Goal: Check status

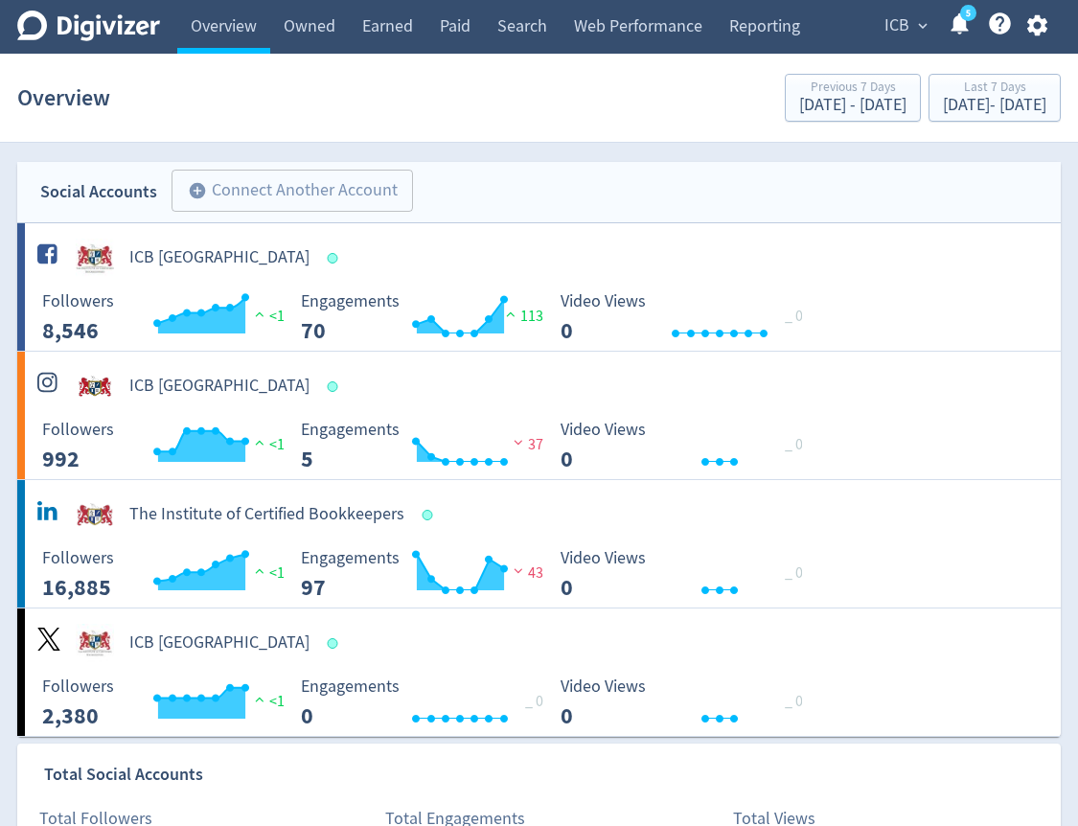
click at [905, 27] on span "ICB" at bounding box center [896, 26] width 25 height 31
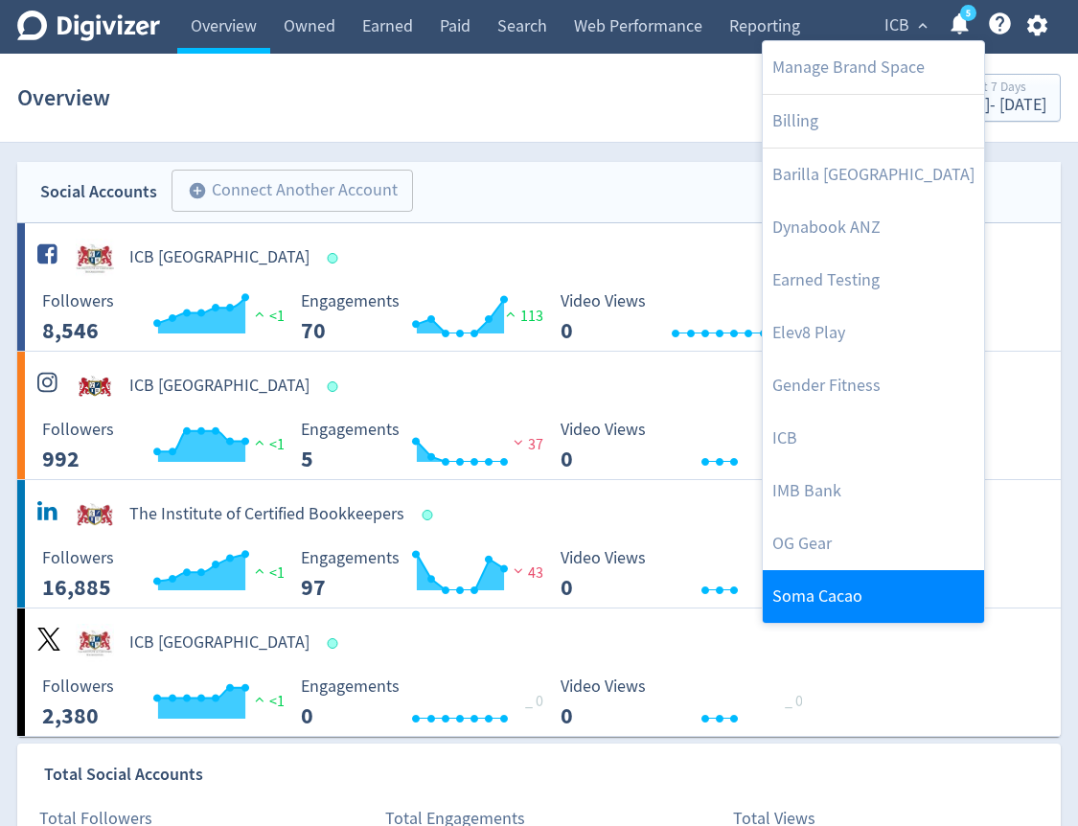
click at [869, 601] on link "Soma Cacao" at bounding box center [873, 596] width 221 height 53
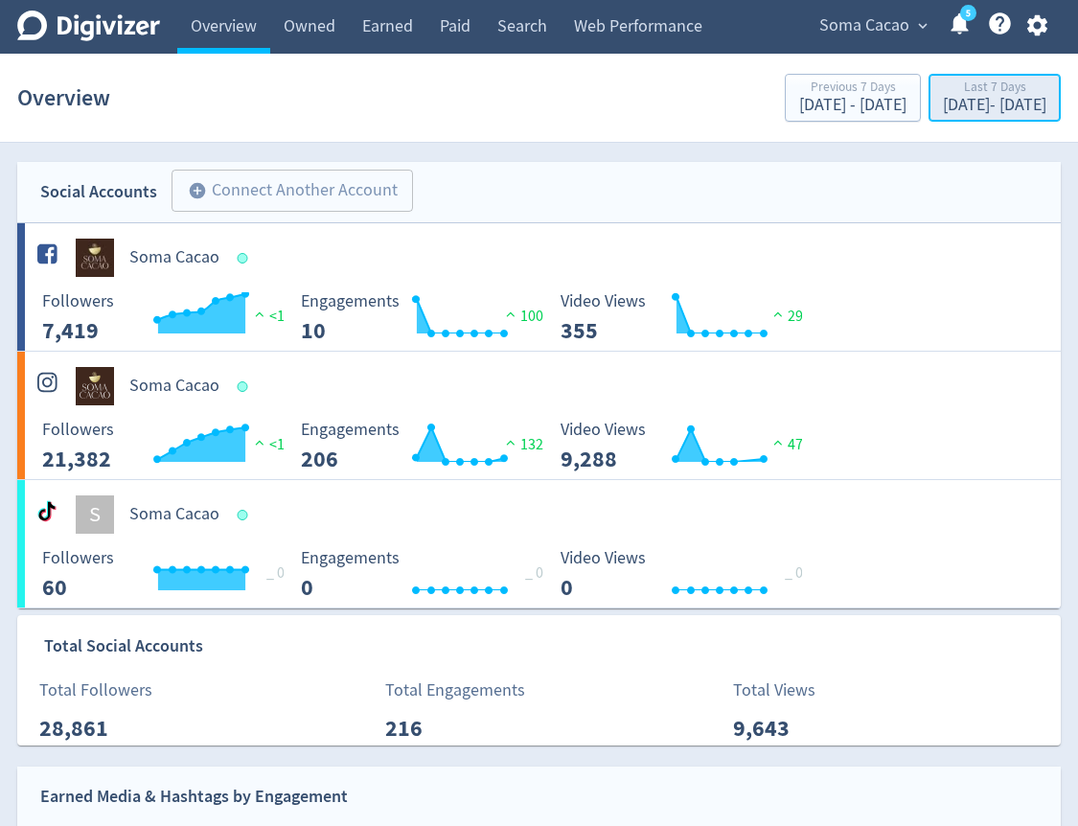
click at [943, 95] on div "Last 7 Days" at bounding box center [994, 88] width 103 height 16
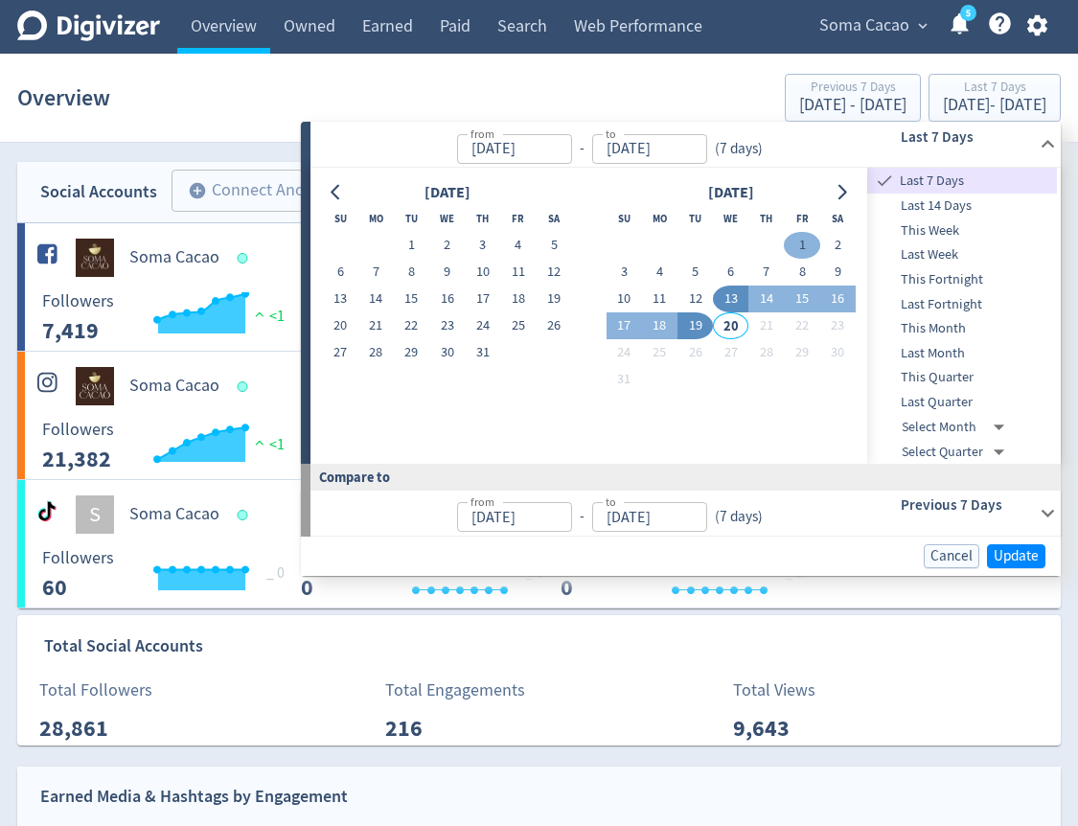
click at [799, 251] on button "1" at bounding box center [801, 245] width 35 height 27
type input "[DATE]"
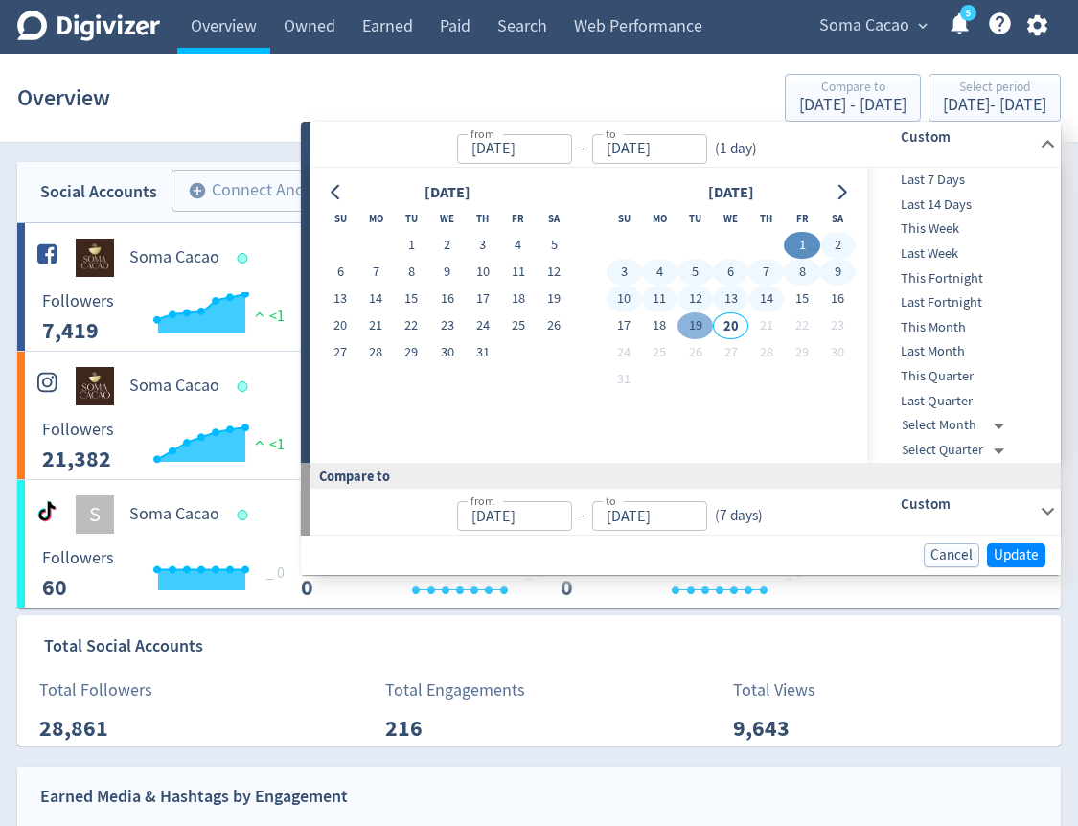
click at [691, 326] on button "19" at bounding box center [694, 325] width 35 height 27
type input "[DATE]"
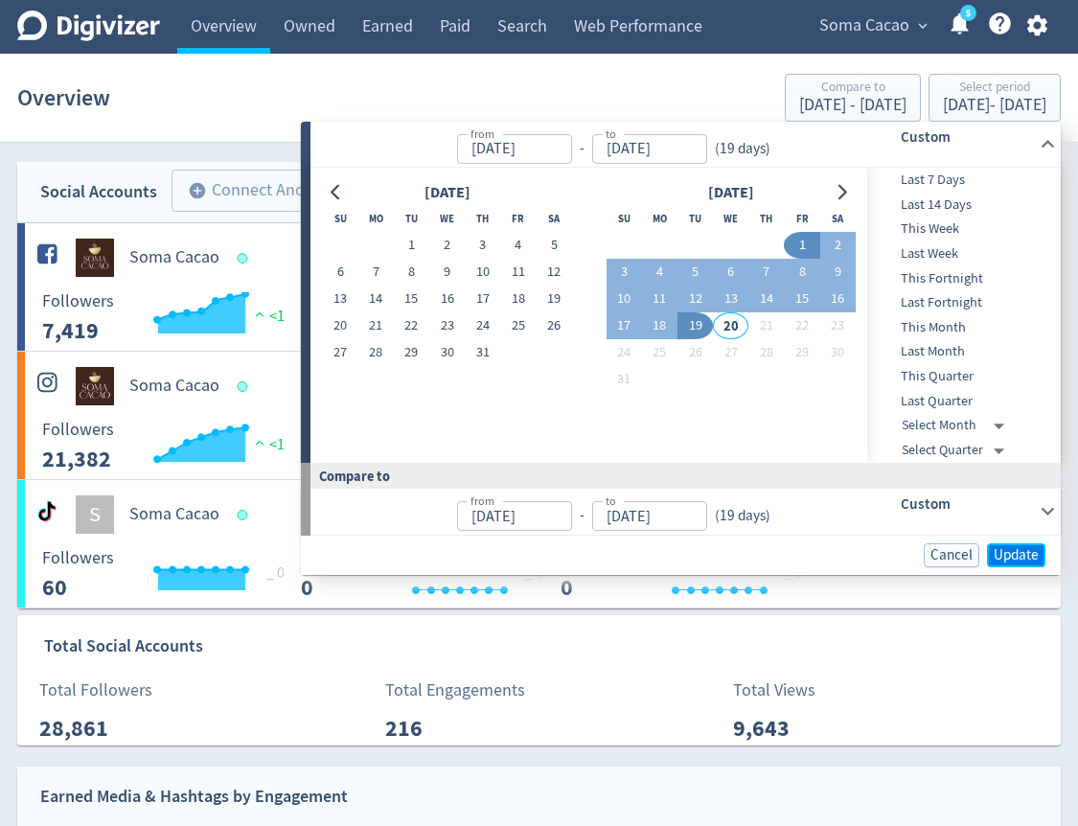
click at [997, 555] on span "Update" at bounding box center [1015, 555] width 45 height 14
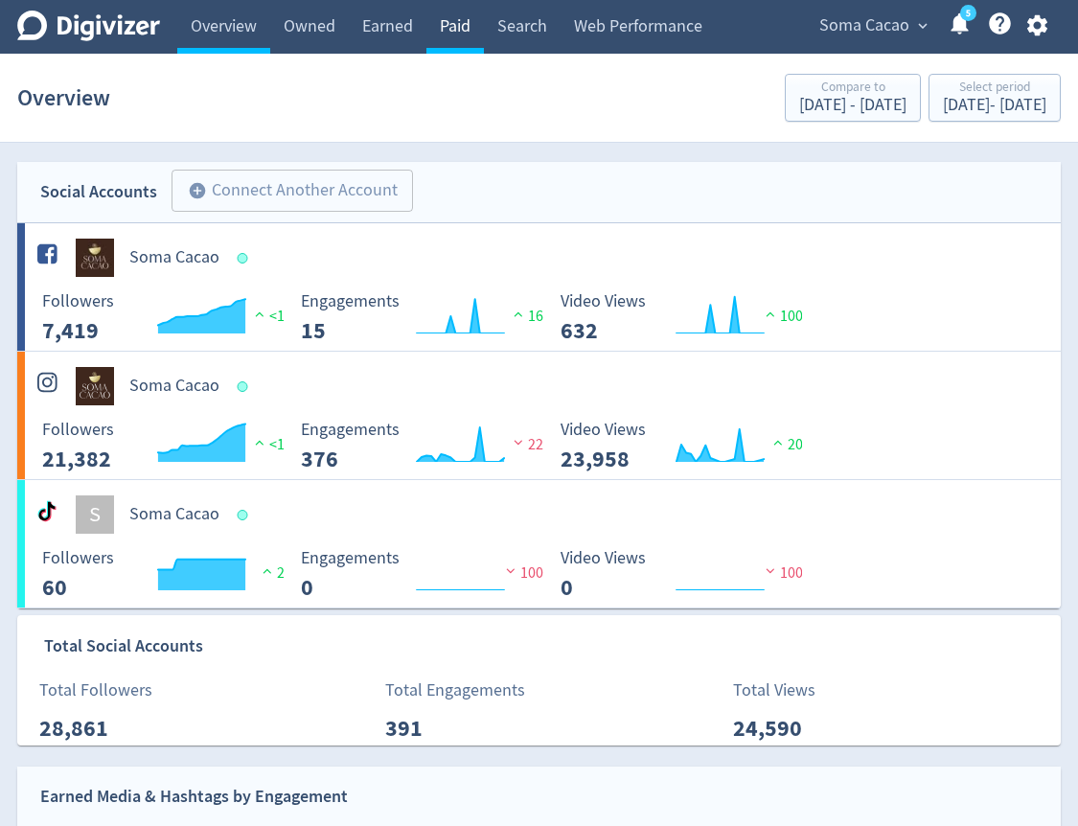
click at [453, 39] on link "Paid" at bounding box center [454, 27] width 57 height 54
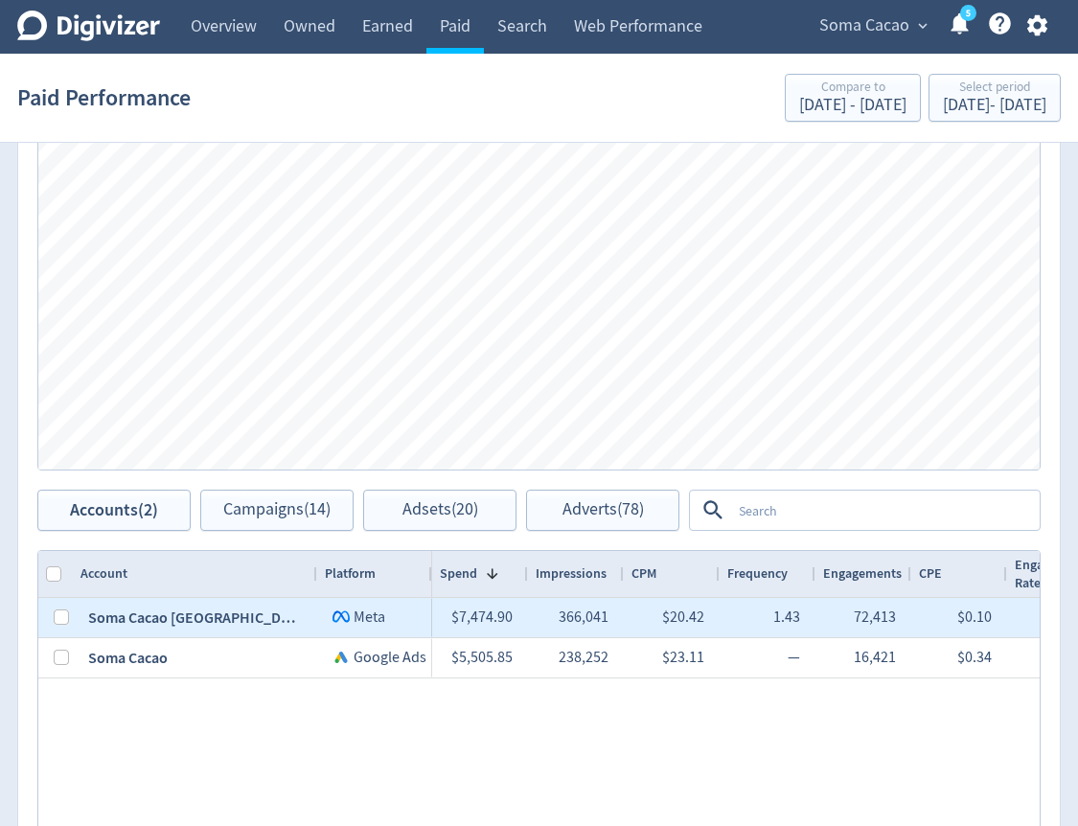
scroll to position [909, 0]
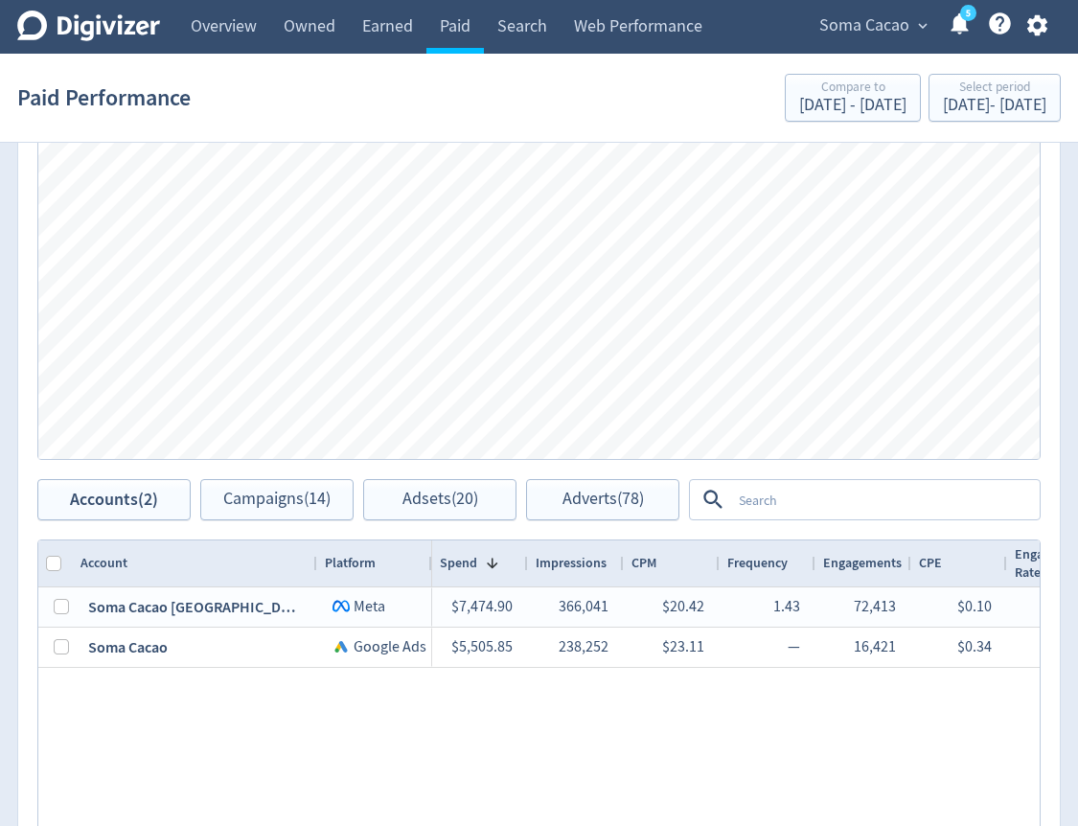
click at [789, 515] on textarea at bounding box center [884, 499] width 307 height 35
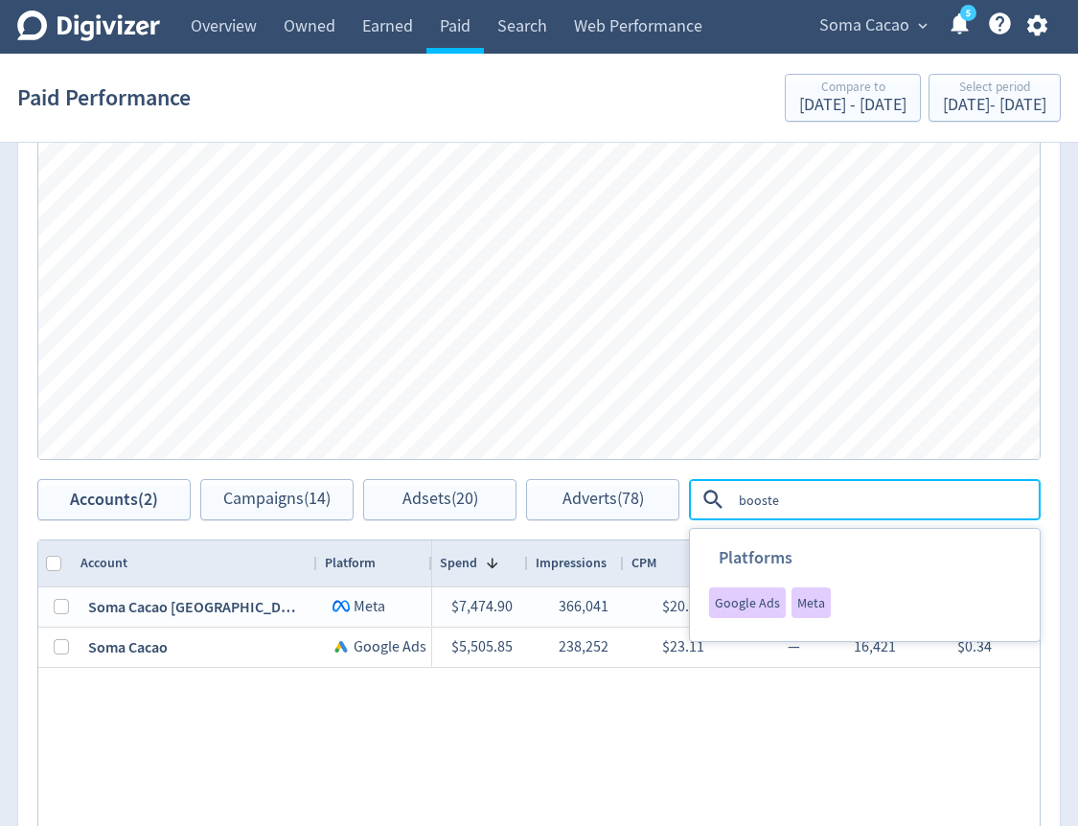
type textarea "boosted"
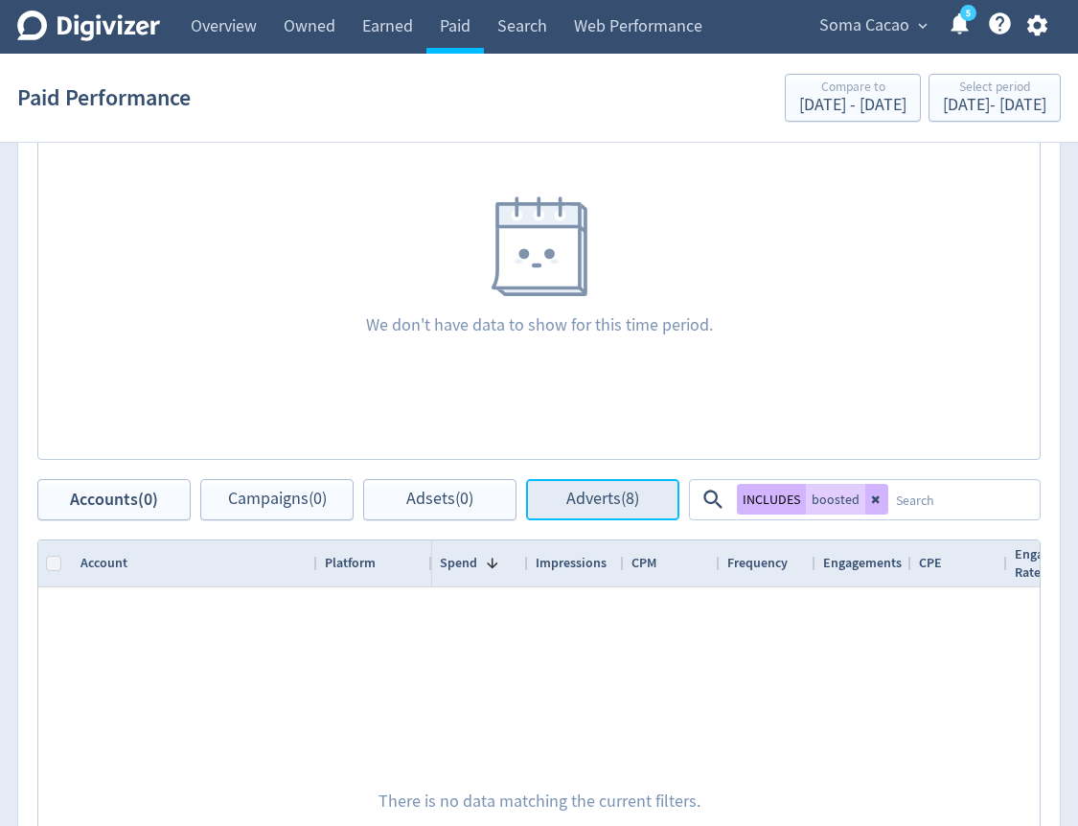
click at [645, 489] on button "Adverts (8)" at bounding box center [602, 499] width 153 height 41
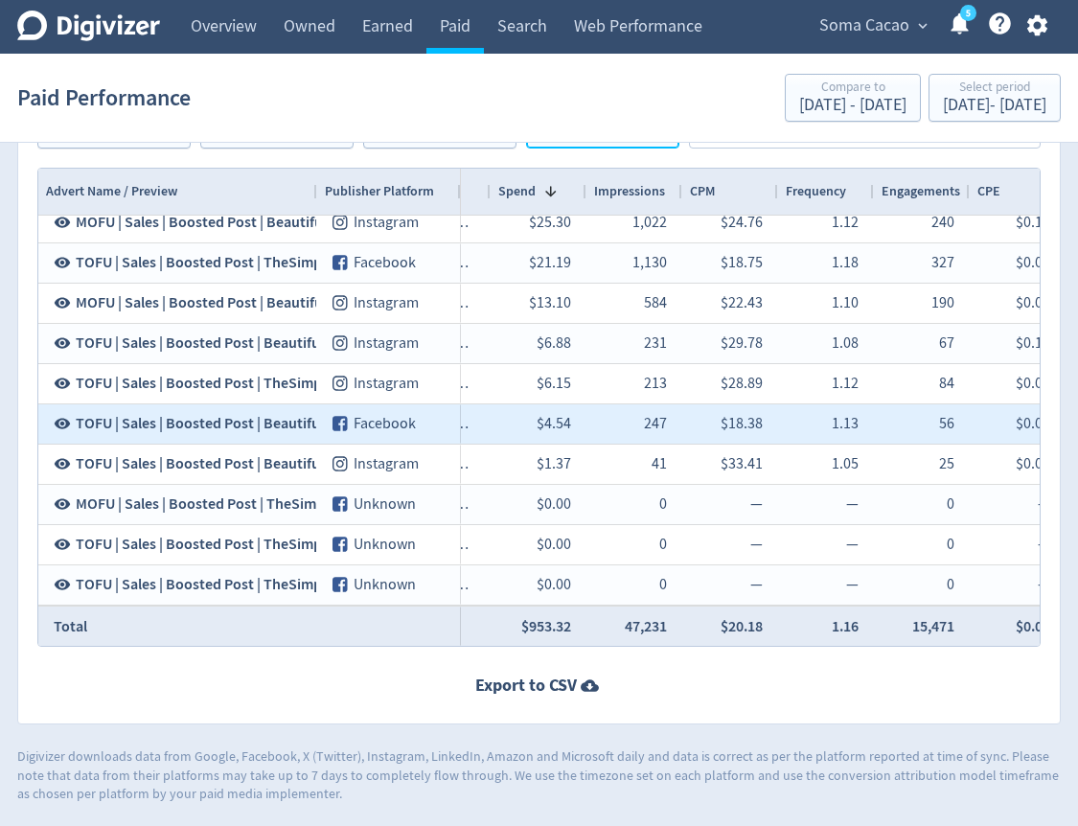
scroll to position [0, 650]
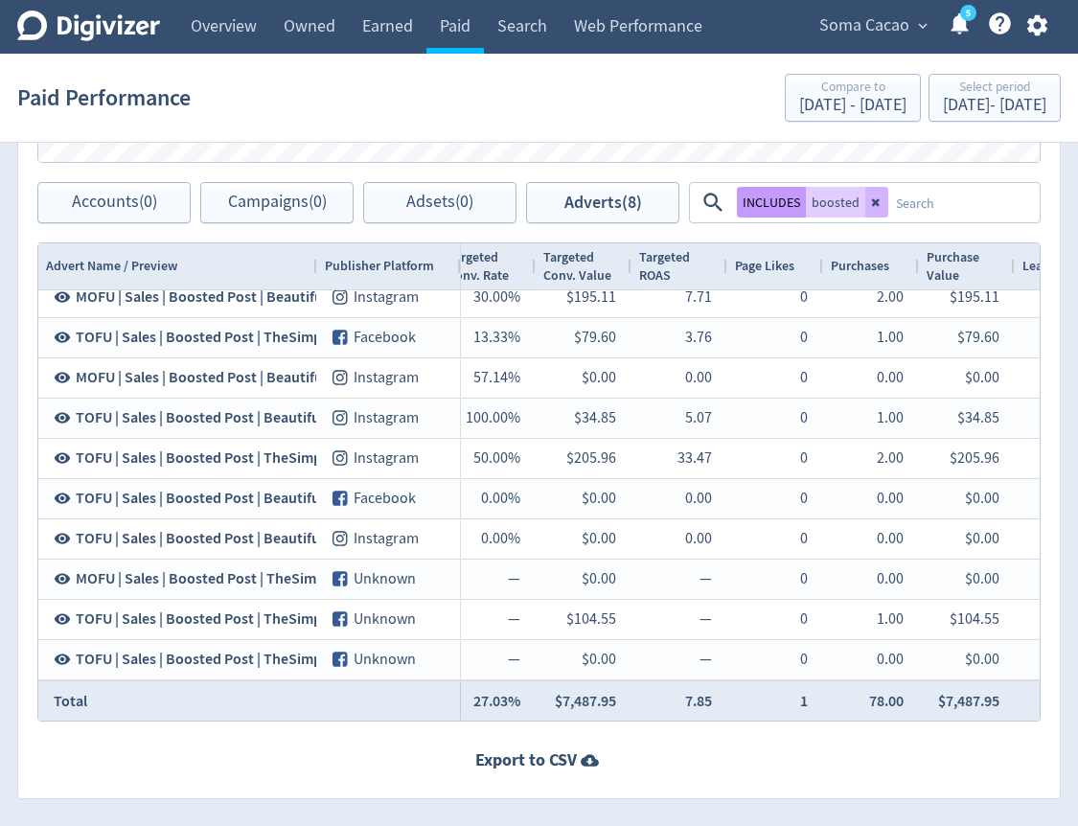
click at [754, 204] on button "INCLUDES" at bounding box center [771, 202] width 69 height 31
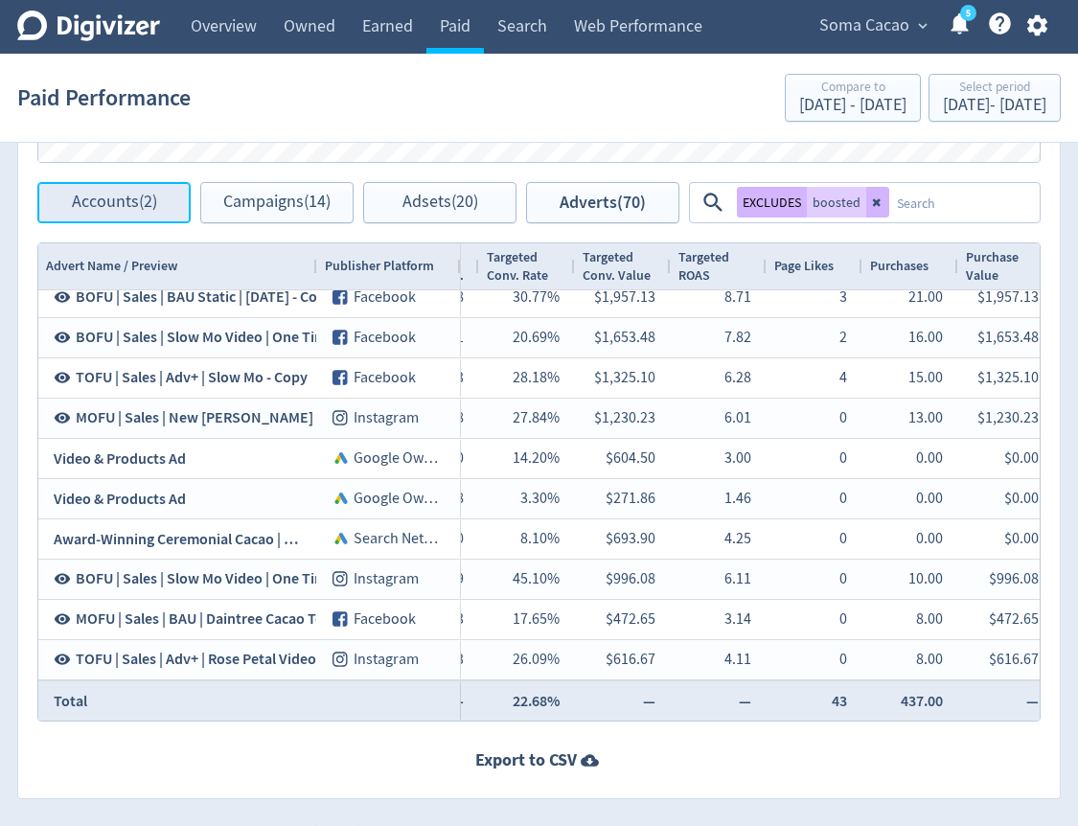
click at [116, 185] on button "Accounts (2)" at bounding box center [113, 202] width 153 height 41
click at [168, 209] on button "Accounts (2)" at bounding box center [113, 202] width 153 height 41
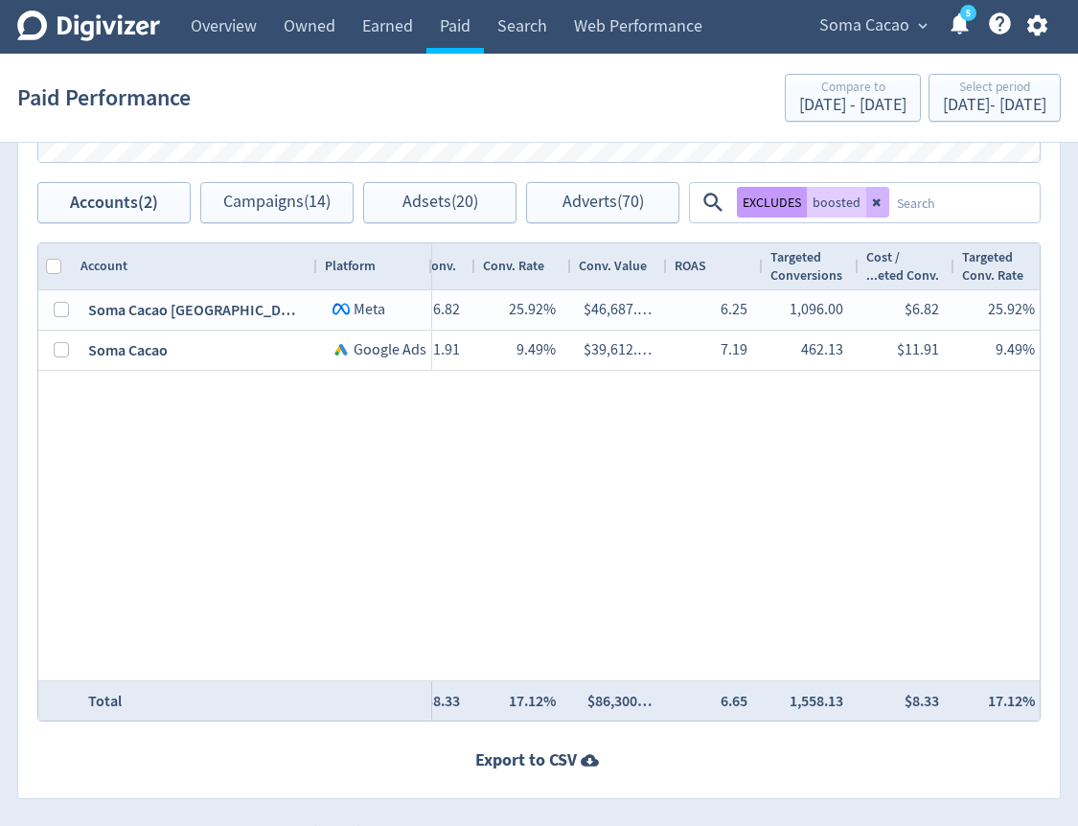
click at [756, 202] on button "EXCLUDES" at bounding box center [772, 202] width 70 height 31
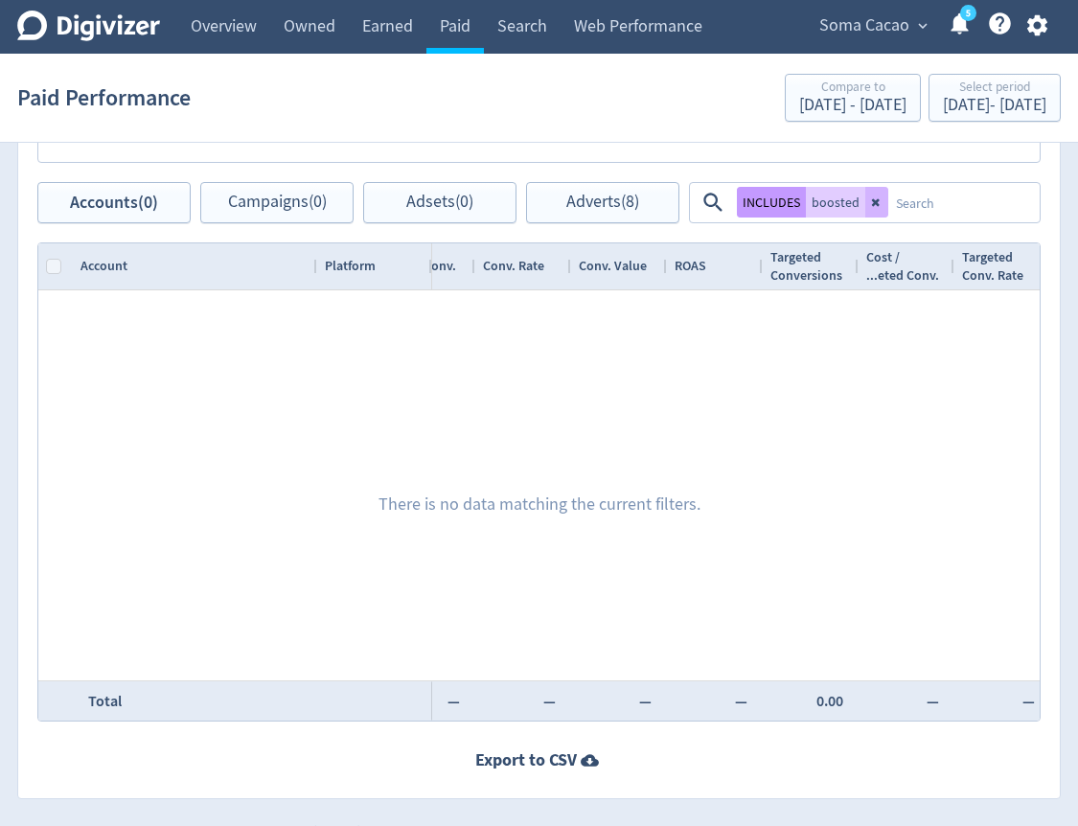
click at [780, 212] on button "INCLUDES" at bounding box center [771, 202] width 69 height 31
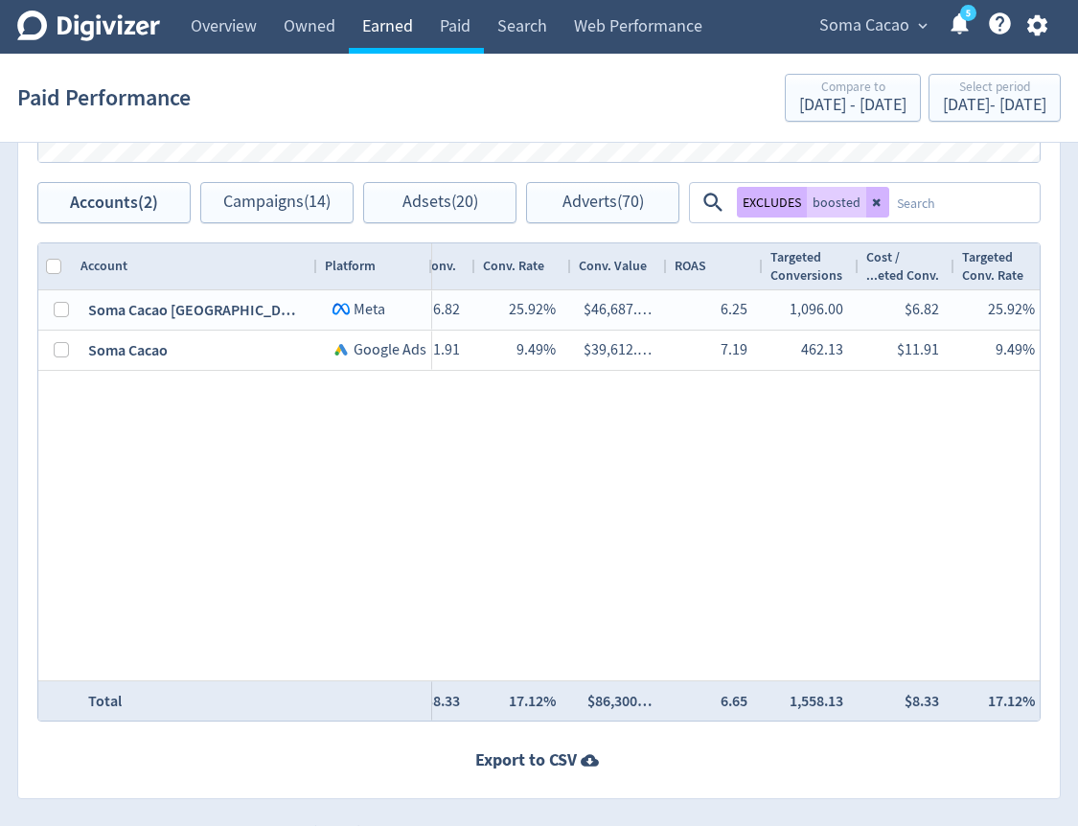
click at [393, 24] on link "Earned" at bounding box center [388, 27] width 78 height 54
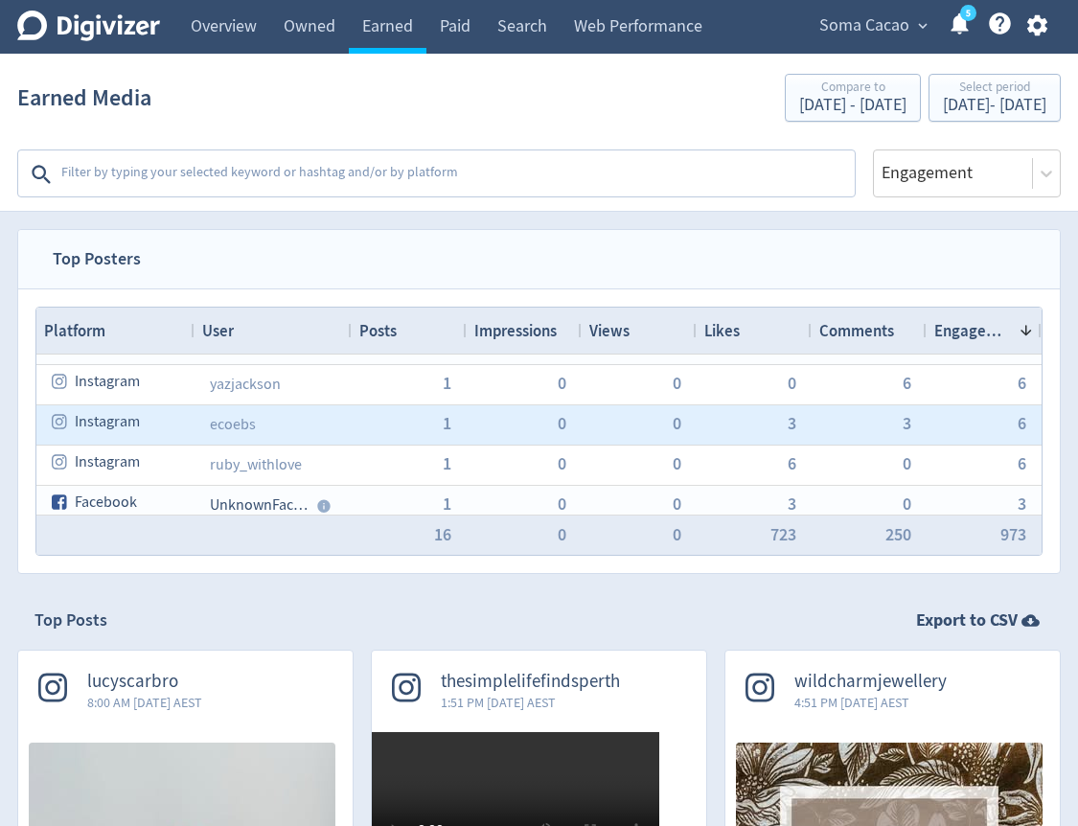
scroll to position [353, 0]
